Goal: Task Accomplishment & Management: Manage account settings

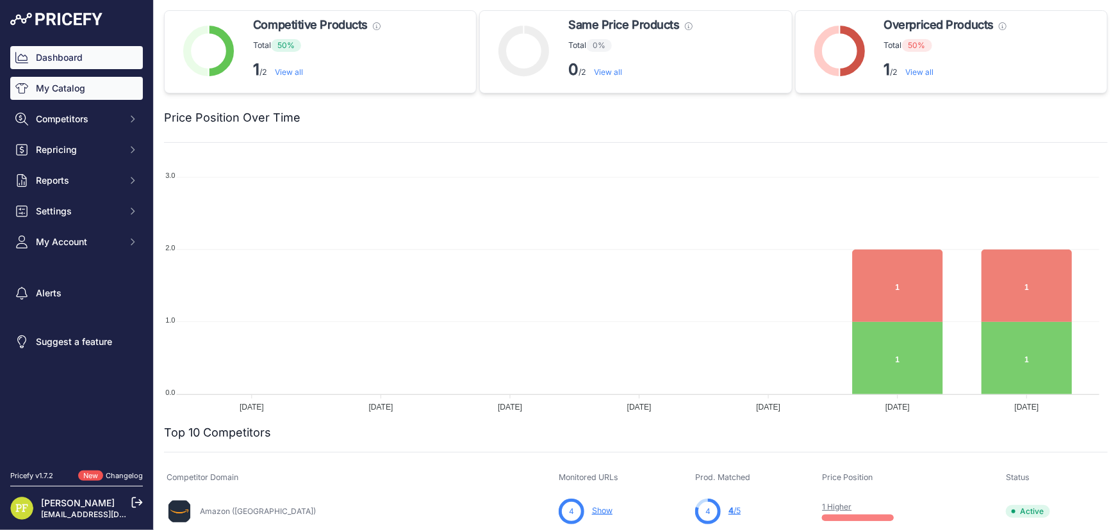
click at [89, 95] on link "My Catalog" at bounding box center [76, 88] width 133 height 23
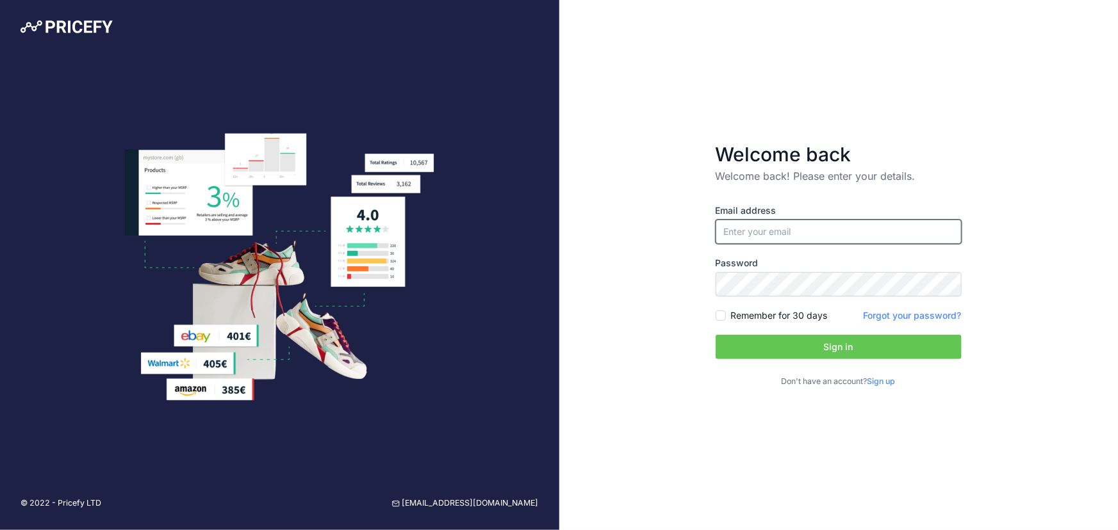
type input "[EMAIL_ADDRESS][DOMAIN_NAME]"
click at [805, 228] on input "[EMAIL_ADDRESS][DOMAIN_NAME]" at bounding box center [839, 232] width 246 height 24
drag, startPoint x: 557, startPoint y: 347, endPoint x: 666, endPoint y: 350, distance: 109.6
click at [557, 347] on div at bounding box center [279, 267] width 559 height 269
click at [748, 347] on button "Sign in" at bounding box center [839, 347] width 246 height 24
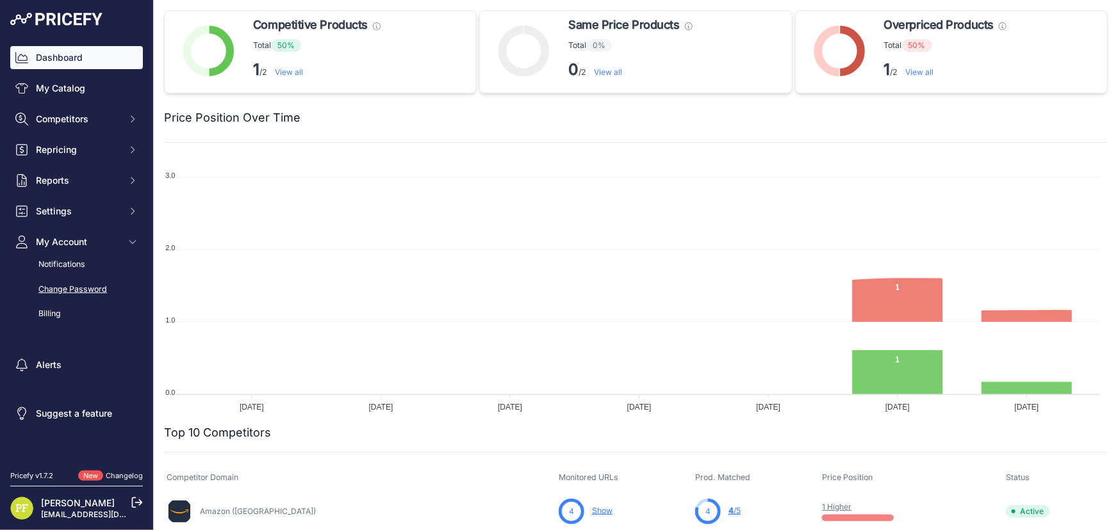
click at [90, 281] on link "Change Password" at bounding box center [76, 290] width 133 height 22
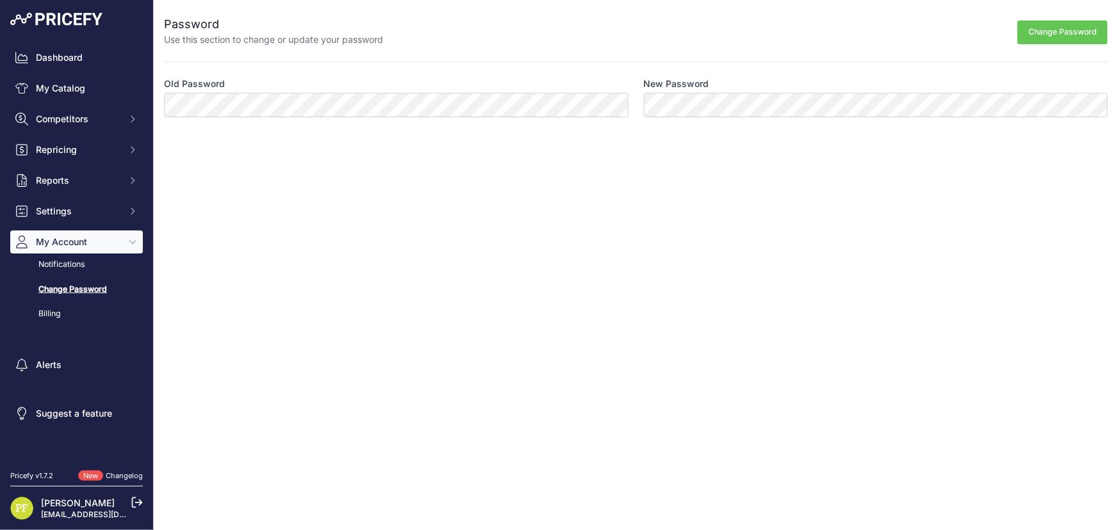
click at [427, 88] on label "Old Password" at bounding box center [396, 84] width 464 height 13
click at [1017, 20] on button "Change Password" at bounding box center [1062, 32] width 90 height 24
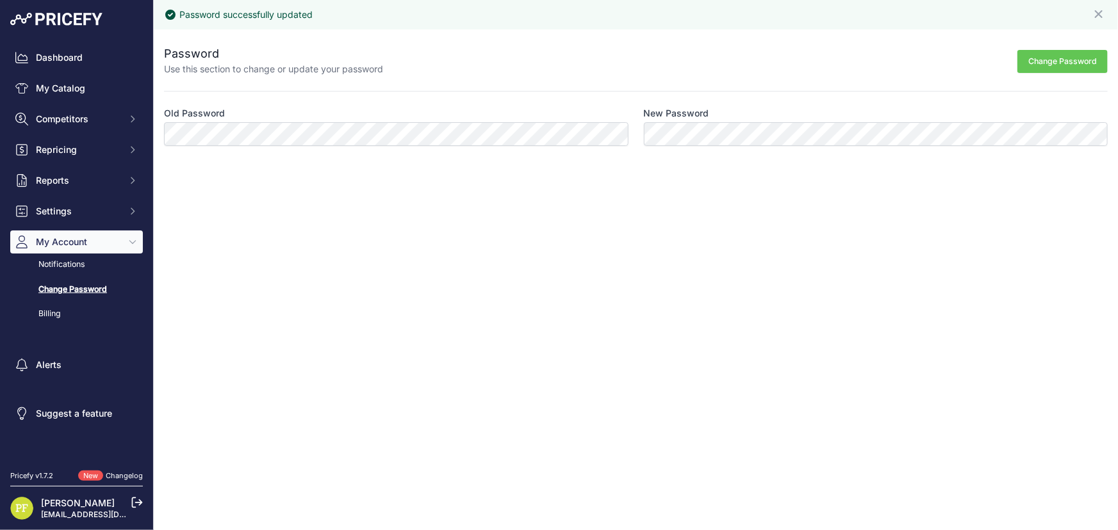
click at [133, 500] on icon at bounding box center [138, 503] width 10 height 10
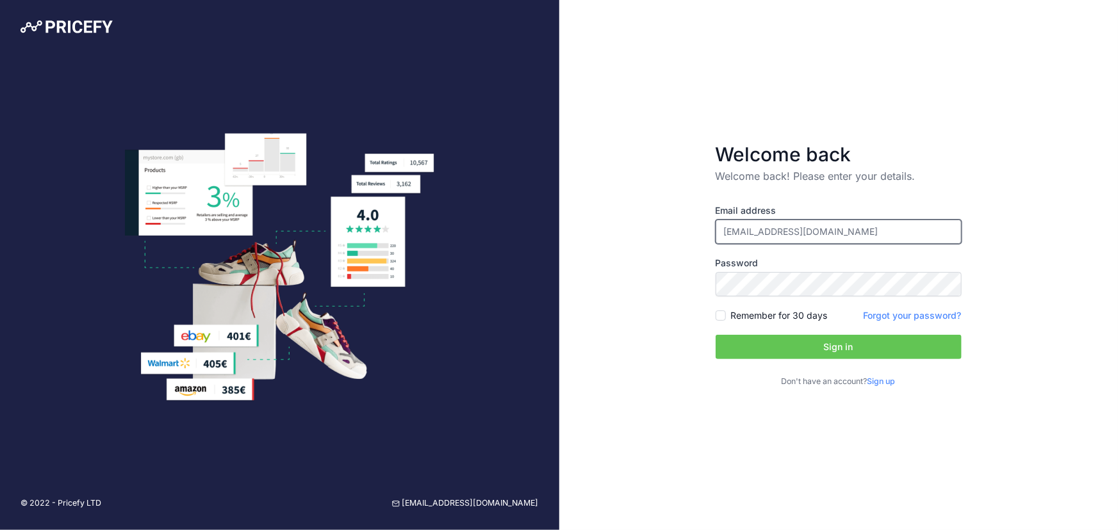
click at [777, 229] on input "[EMAIL_ADDRESS][DOMAIN_NAME]" at bounding box center [839, 232] width 246 height 24
type input "[EMAIL_ADDRESS][DOMAIN_NAME]"
click at [801, 344] on button "Sign in" at bounding box center [839, 347] width 246 height 24
